Goal: Transaction & Acquisition: Purchase product/service

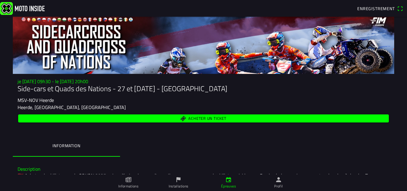
click at [194, 118] on font "Acheter un ticket" at bounding box center [207, 118] width 38 height 6
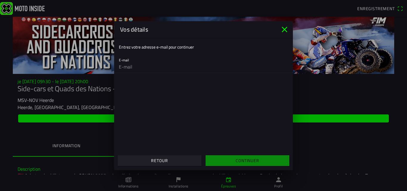
click at [146, 68] on input "email" at bounding box center [203, 67] width 169 height 12
type input "cedric.delperdange@skynet.be"
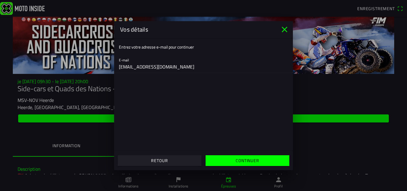
click at [253, 160] on font "Continuer" at bounding box center [248, 160] width 24 height 6
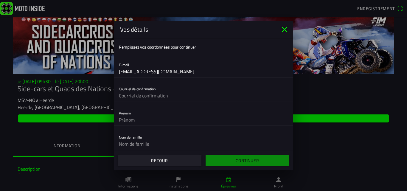
click at [160, 119] on input "text" at bounding box center [203, 120] width 169 height 12
type input "cedric"
type input "cedric.delperdange@skynet.be"
type input "delperdange"
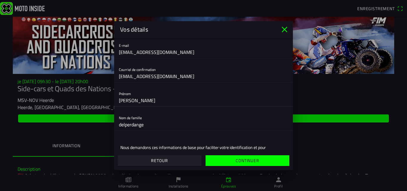
scroll to position [30, 0]
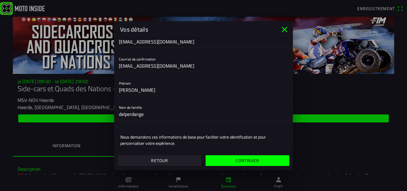
click at [249, 161] on font "Continuer" at bounding box center [248, 160] width 24 height 6
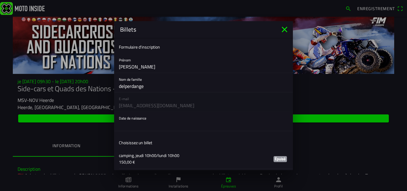
click at [143, 129] on button "button" at bounding box center [206, 121] width 174 height 19
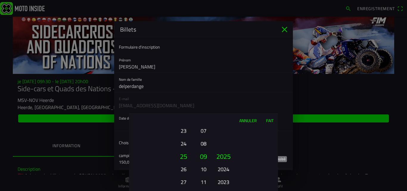
click at [245, 119] on font "Annuler" at bounding box center [248, 120] width 18 height 6
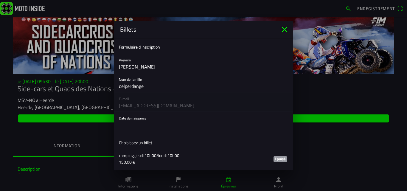
click at [236, 130] on button "button" at bounding box center [206, 121] width 174 height 19
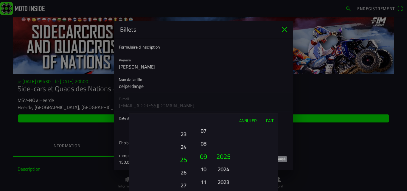
drag, startPoint x: 186, startPoint y: 129, endPoint x: 174, endPoint y: 131, distance: 11.6
click at [174, 131] on ion-picker-column "01 02 03 04 05 06 07 08 09 10 11 12 13 14 15 16 17 18 19 20 21 22 23 24 25 26 2…" at bounding box center [162, 159] width 67 height 64
click at [182, 132] on font "22" at bounding box center [184, 131] width 6 height 8
click at [182, 132] on font "20" at bounding box center [184, 131] width 6 height 8
click at [182, 132] on font "18" at bounding box center [184, 131] width 6 height 8
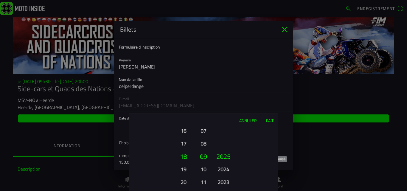
click at [182, 132] on font "16" at bounding box center [184, 131] width 6 height 8
click at [202, 182] on font "11" at bounding box center [204, 182] width 6 height 8
click at [225, 156] on font "2025" at bounding box center [223, 156] width 14 height 10
click at [226, 156] on font "2025" at bounding box center [223, 156] width 14 height 10
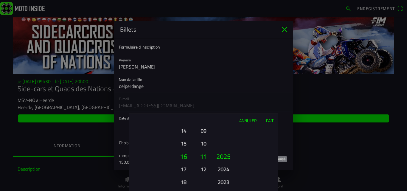
click at [226, 156] on font "2025" at bounding box center [223, 156] width 14 height 10
drag, startPoint x: 219, startPoint y: 157, endPoint x: 222, endPoint y: 119, distance: 38.0
click at [221, 112] on ion-picker "Annuler Fait 01 02 03 04 05 06 07 08 09 10 11 12 13 14 15 16 17 18 19 20 21 22 …" at bounding box center [203, 95] width 407 height 191
drag, startPoint x: 223, startPoint y: 183, endPoint x: 209, endPoint y: 117, distance: 67.0
click at [209, 117] on div "Annuler Fait 01 02 03 04 05 06 07 08 09 10 11 12 13 14 15 16 17 18 19 20 21 22 …" at bounding box center [203, 152] width 149 height 77
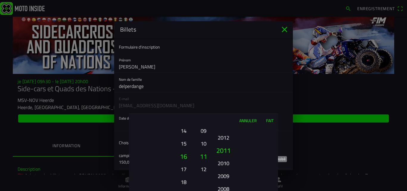
drag, startPoint x: 226, startPoint y: 184, endPoint x: 219, endPoint y: 126, distance: 58.5
click at [219, 126] on div "Annuler Fait 01 02 03 04 05 06 07 08 09 10 11 12 13 14 15 16 17 18 19 20 21 22 …" at bounding box center [203, 152] width 149 height 77
drag, startPoint x: 224, startPoint y: 182, endPoint x: 222, endPoint y: 126, distance: 56.0
click at [222, 126] on div "Annuler Fait 01 02 03 04 05 06 07 08 09 10 11 12 13 14 15 16 17 18 19 20 21 22 …" at bounding box center [203, 152] width 149 height 77
drag, startPoint x: 224, startPoint y: 179, endPoint x: 224, endPoint y: 122, distance: 56.0
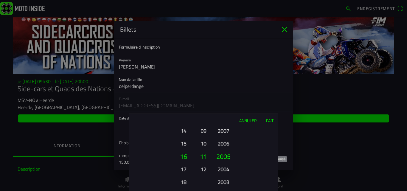
click at [224, 127] on div "Annuler Fait 01 02 03 04 05 06 07 08 09 10 11 12 13 14 15 16 17 18 19 20 21 22 …" at bounding box center [203, 152] width 149 height 77
drag, startPoint x: 225, startPoint y: 172, endPoint x: 216, endPoint y: 123, distance: 50.0
click at [216, 124] on div "Annuler Fait 01 02 03 04 05 06 07 08 09 10 11 12 13 14 15 16 17 18 19 20 21 22 …" at bounding box center [203, 152] width 149 height 77
drag, startPoint x: 220, startPoint y: 152, endPoint x: 214, endPoint y: 130, distance: 22.8
click at [218, 142] on ion-picker-column "2025 2024 2023 2022 2021 2020 2019 2018 2017 2016 2015 2014 2013 2012 2011 2010…" at bounding box center [244, 159] width 67 height 64
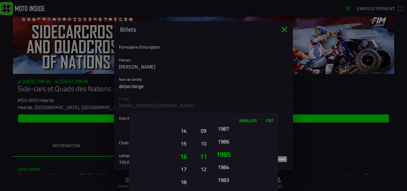
drag, startPoint x: 227, startPoint y: 170, endPoint x: 224, endPoint y: 147, distance: 22.6
click at [222, 142] on font "1986" at bounding box center [224, 141] width 12 height 8
drag, startPoint x: 226, startPoint y: 158, endPoint x: 228, endPoint y: 171, distance: 13.3
click at [228, 172] on font "1984" at bounding box center [224, 176] width 12 height 8
click at [226, 144] on font "1986" at bounding box center [224, 143] width 12 height 8
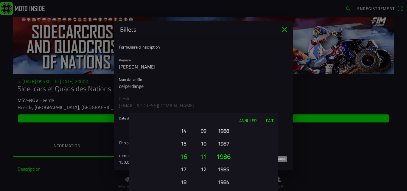
click at [270, 120] on font "Fait" at bounding box center [269, 120] width 7 height 6
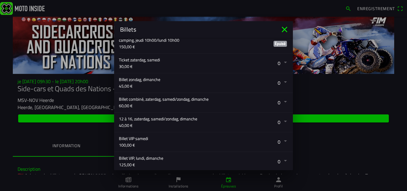
scroll to position [119, 0]
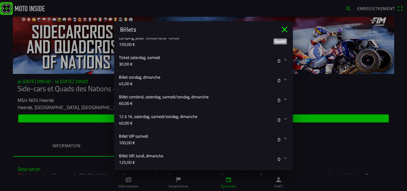
click at [280, 78] on button "button" at bounding box center [206, 80] width 174 height 19
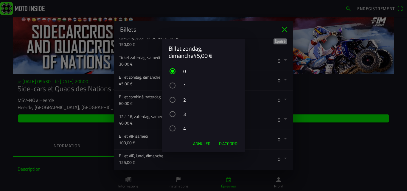
click at [173, 98] on div "button" at bounding box center [173, 100] width 6 height 6
click at [226, 142] on font "D'ACCORD" at bounding box center [228, 143] width 18 height 6
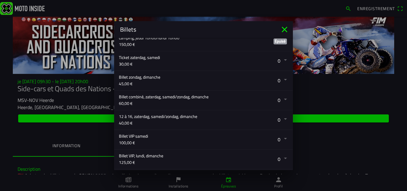
click at [281, 80] on button "button" at bounding box center [206, 80] width 174 height 19
click at [282, 80] on button "button" at bounding box center [206, 80] width 174 height 19
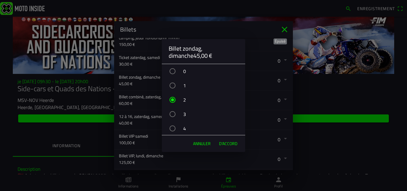
click at [176, 100] on div "2" at bounding box center [206, 99] width 77 height 15
click at [229, 144] on font "D'ACCORD" at bounding box center [228, 143] width 18 height 6
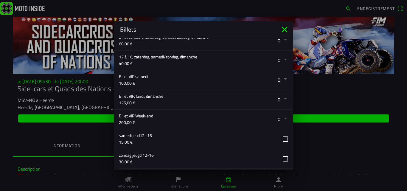
scroll to position [149, 0]
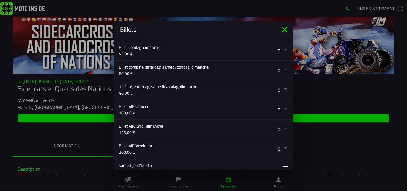
click at [281, 50] on button "button" at bounding box center [206, 50] width 174 height 19
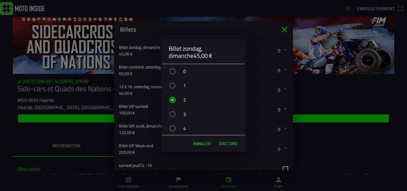
click at [172, 85] on div "button" at bounding box center [173, 86] width 6 height 6
click at [173, 100] on div "button" at bounding box center [173, 100] width 6 height 6
click at [227, 144] on font "D'ACCORD" at bounding box center [228, 143] width 18 height 6
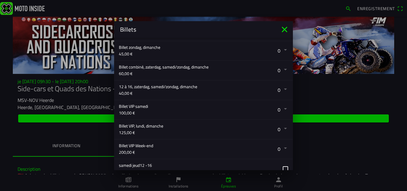
click at [280, 49] on button "button" at bounding box center [206, 50] width 174 height 19
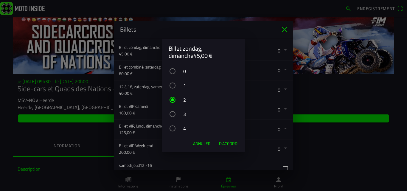
click at [172, 85] on div "button" at bounding box center [173, 86] width 6 height 6
click at [231, 144] on font "D'ACCORD" at bounding box center [228, 143] width 18 height 6
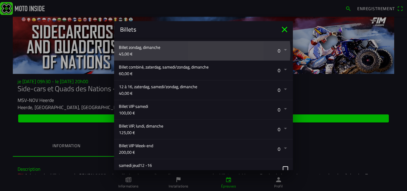
click at [282, 52] on button "button" at bounding box center [206, 50] width 174 height 19
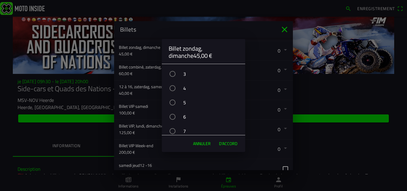
scroll to position [0, 0]
click at [170, 98] on div "button" at bounding box center [173, 100] width 6 height 6
click at [230, 144] on font "D'ACCORD" at bounding box center [228, 143] width 18 height 6
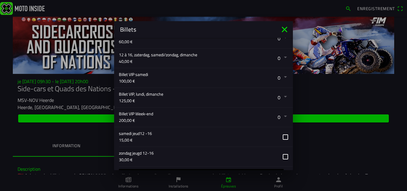
scroll to position [227, 0]
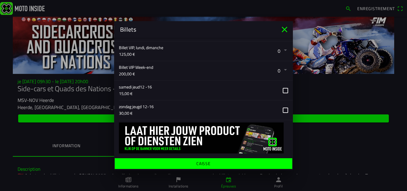
click at [202, 162] on font "Caisse" at bounding box center [203, 163] width 14 height 6
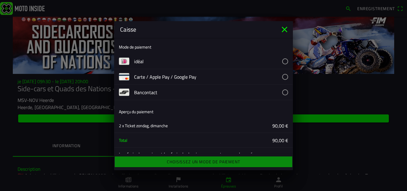
click at [205, 159] on div "Choisissez un mode de paiement" at bounding box center [203, 161] width 179 height 13
click at [217, 162] on div "Choisissez un mode de paiement" at bounding box center [203, 161] width 179 height 13
click at [280, 90] on button "button" at bounding box center [213, 92] width 159 height 15
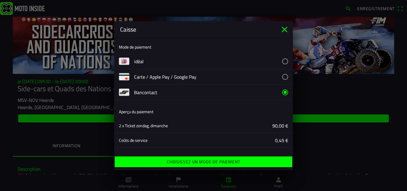
click at [212, 160] on font "Choisissez un mode de paiement" at bounding box center [203, 162] width 73 height 6
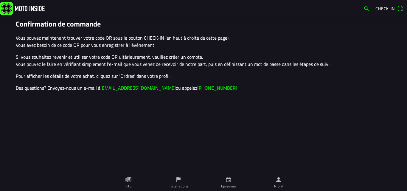
click at [387, 7] on span "Check-in" at bounding box center [384, 8] width 19 height 6
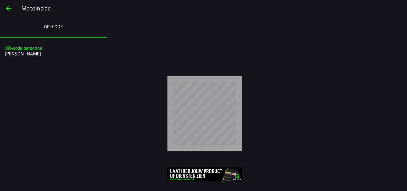
click at [10, 7] on span "button" at bounding box center [8, 8] width 7 height 14
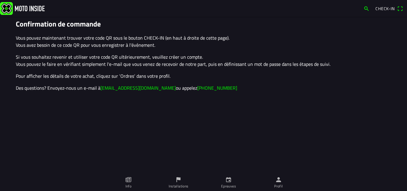
click at [388, 9] on span "Check-in" at bounding box center [384, 8] width 19 height 6
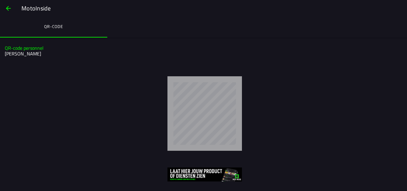
click at [9, 7] on span "button" at bounding box center [8, 8] width 7 height 14
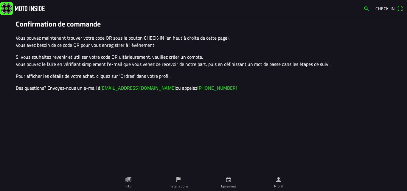
click at [277, 182] on icon "person" at bounding box center [278, 179] width 5 height 5
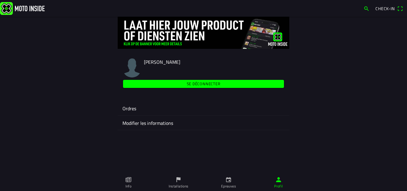
click at [131, 109] on ion-label "Ordres" at bounding box center [203, 108] width 162 height 7
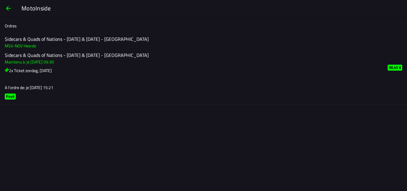
click at [25, 71] on h3 "2x Ticket zondag, Sunday" at bounding box center [191, 70] width 373 height 6
click at [7, 71] on icon at bounding box center [7, 70] width 2 height 2
click at [10, 8] on span "button" at bounding box center [8, 8] width 7 height 14
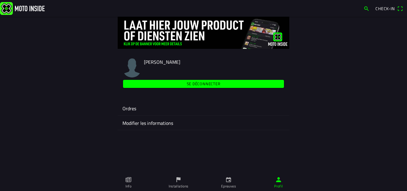
click at [228, 184] on link "Epreuves" at bounding box center [229, 182] width 50 height 17
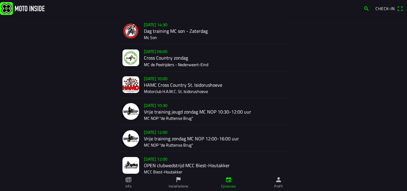
scroll to position [387, 0]
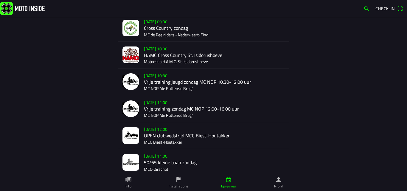
click at [180, 181] on icon "flag" at bounding box center [178, 179] width 7 height 7
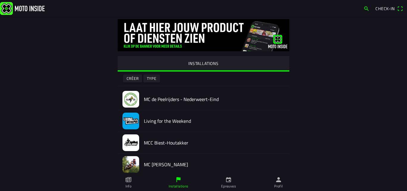
click at [128, 182] on icon "paper" at bounding box center [128, 179] width 6 height 5
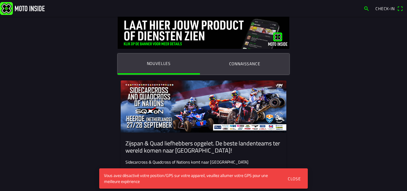
click at [389, 8] on span "Check-in" at bounding box center [384, 8] width 19 height 6
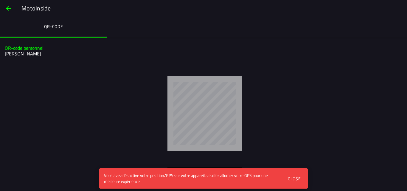
click at [296, 178] on div "Close" at bounding box center [294, 179] width 13 height 6
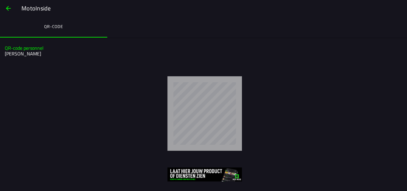
click at [192, 175] on img at bounding box center [204, 174] width 75 height 14
drag, startPoint x: 250, startPoint y: 121, endPoint x: 248, endPoint y: 115, distance: 6.3
click at [248, 116] on div at bounding box center [204, 113] width 395 height 75
click at [247, 115] on div at bounding box center [204, 113] width 395 height 75
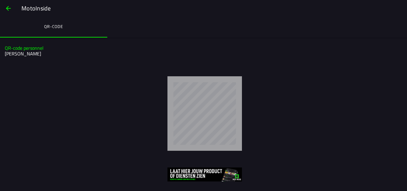
click at [9, 8] on span "button" at bounding box center [8, 8] width 7 height 14
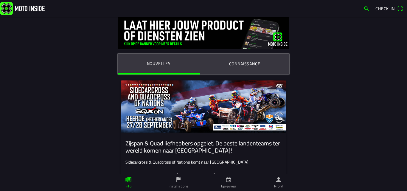
click at [383, 9] on span "Check-in" at bounding box center [384, 8] width 19 height 6
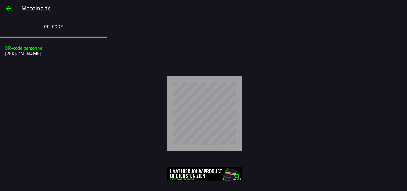
click at [10, 9] on span "button" at bounding box center [8, 8] width 7 height 14
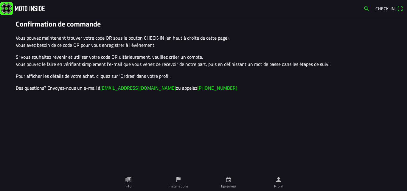
click at [279, 182] on icon "person" at bounding box center [278, 179] width 5 height 5
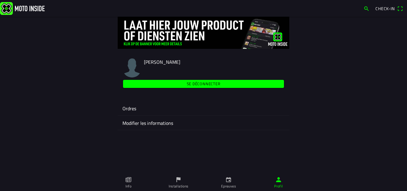
click at [153, 43] on img at bounding box center [204, 33] width 172 height 32
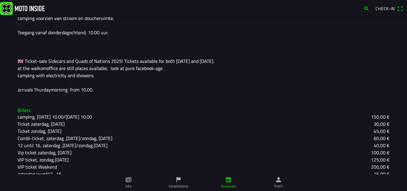
scroll to position [194, 0]
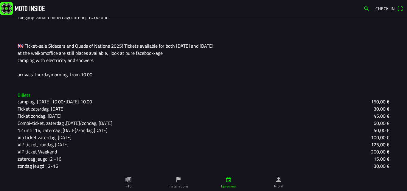
click at [0, 0] on slot "Ticket zondag, Sunday" at bounding box center [0, 0] width 0 height 0
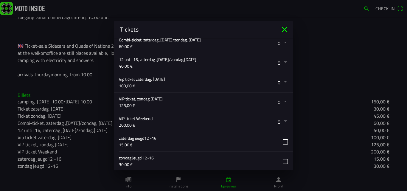
scroll to position [227, 0]
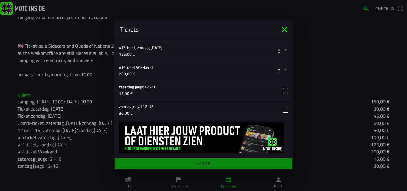
click at [283, 28] on icon "close" at bounding box center [285, 30] width 6 height 6
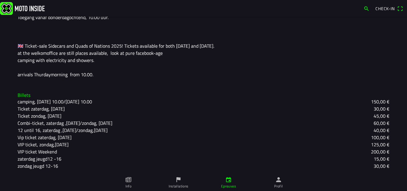
click at [278, 181] on icon "person" at bounding box center [278, 179] width 5 height 5
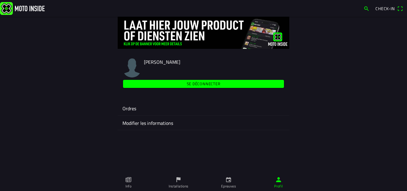
click at [130, 108] on ion-label "Ordres" at bounding box center [203, 108] width 162 height 7
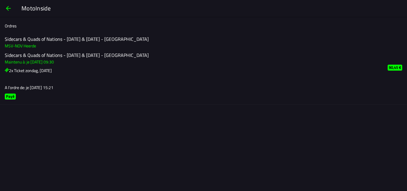
click at [0, 0] on slot "90,45 €" at bounding box center [0, 0] width 0 height 0
click at [41, 88] on h3 "A l’ordre de: je 25 sept. - 15:21" at bounding box center [191, 87] width 373 height 6
click at [46, 72] on h3 "2x Ticket zondag, Sunday" at bounding box center [191, 70] width 373 height 6
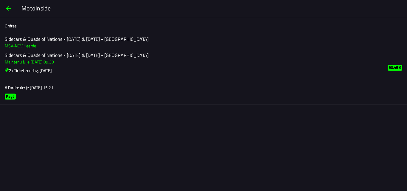
click at [46, 72] on h3 "2x Ticket zondag, Sunday" at bounding box center [191, 70] width 373 height 6
click at [10, 8] on span "button" at bounding box center [8, 8] width 7 height 14
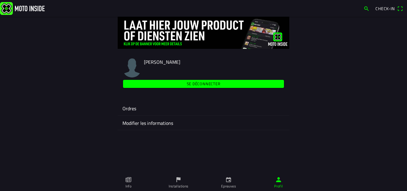
click at [387, 7] on span "Check-in" at bounding box center [384, 8] width 19 height 6
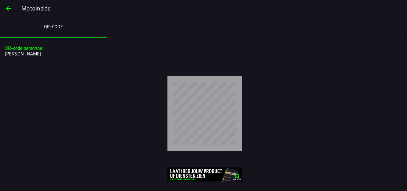
click at [381, 23] on ion-segment "QR-code" at bounding box center [203, 27] width 407 height 21
drag, startPoint x: 381, startPoint y: 23, endPoint x: 389, endPoint y: 178, distance: 155.5
click at [372, 24] on ion-segment "QR-code" at bounding box center [203, 27] width 407 height 21
click at [8, 9] on span "button" at bounding box center [8, 8] width 7 height 14
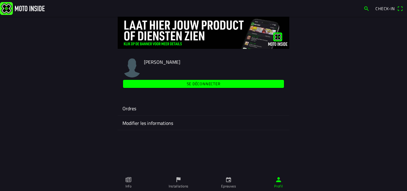
click at [145, 125] on ion-label "Modifier les informations" at bounding box center [203, 122] width 162 height 7
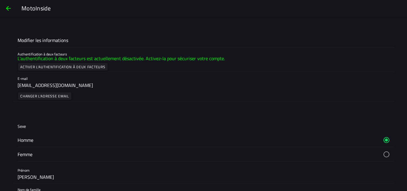
click at [7, 6] on span "button" at bounding box center [8, 8] width 7 height 14
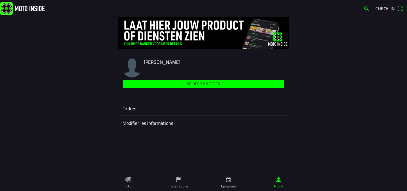
click at [130, 109] on ion-label "Ordres" at bounding box center [203, 108] width 162 height 7
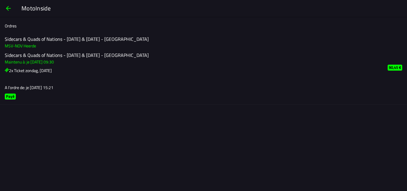
click at [30, 86] on h3 "A l’ordre de: je 25 sept. - 15:21" at bounding box center [191, 87] width 373 height 6
click at [30, 70] on h3 "2x Ticket zondag, Sunday" at bounding box center [191, 70] width 373 height 6
click at [29, 61] on h3 "Maintenu à: je 25 sept. - 09:30" at bounding box center [191, 62] width 373 height 6
click at [10, 7] on span "button" at bounding box center [8, 8] width 7 height 14
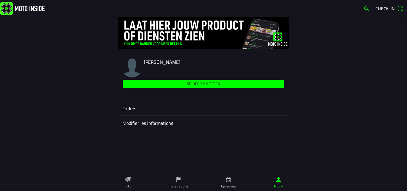
click at [129, 183] on link "Info" at bounding box center [128, 182] width 50 height 17
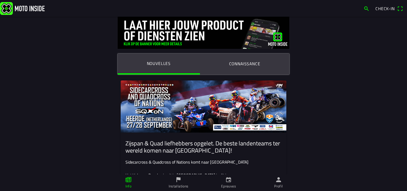
click at [227, 183] on icon "calendar" at bounding box center [228, 179] width 7 height 7
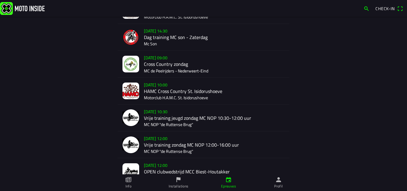
scroll to position [358, 0]
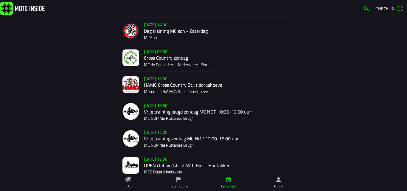
click at [278, 180] on icon "person" at bounding box center [278, 179] width 7 height 7
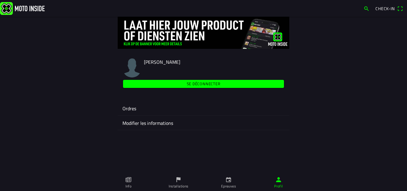
click at [384, 8] on span "Check-in" at bounding box center [384, 8] width 19 height 6
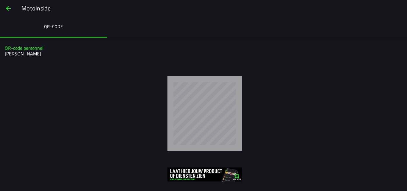
click at [199, 174] on img at bounding box center [204, 174] width 75 height 14
click at [402, 55] on ion-col "QR-code personnel cedric delperdange" at bounding box center [204, 51] width 398 height 14
